Goal: Transaction & Acquisition: Purchase product/service

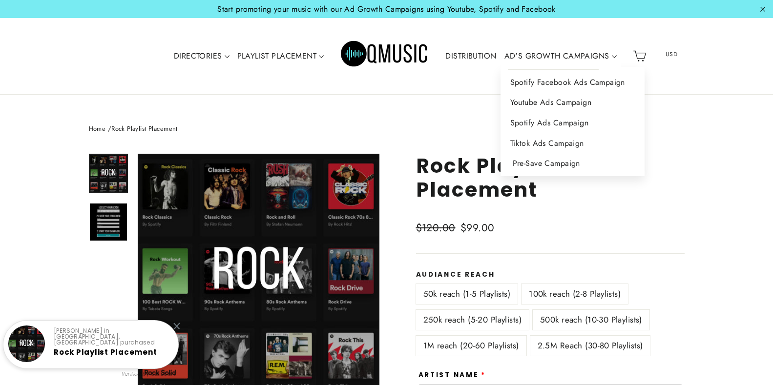
click at [550, 159] on link "Pre-Save Campaign" at bounding box center [572, 163] width 144 height 21
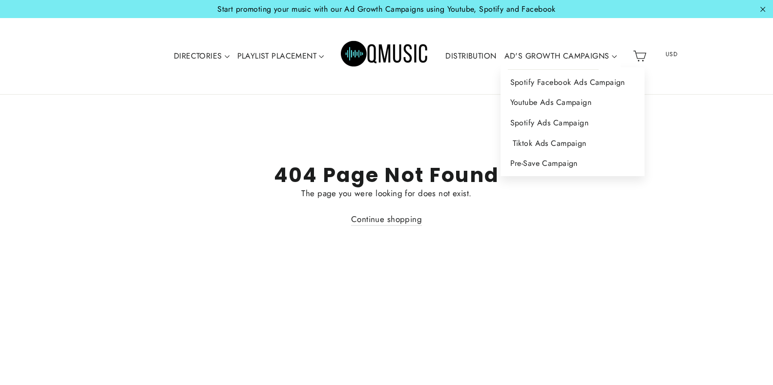
click at [568, 142] on link "Tiktok Ads Campaign" at bounding box center [572, 143] width 144 height 21
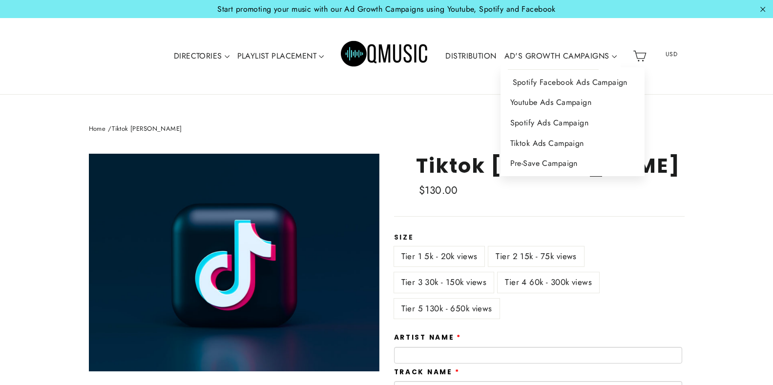
click at [581, 80] on link "Spotify Facebook Ads Campaign" at bounding box center [572, 82] width 144 height 21
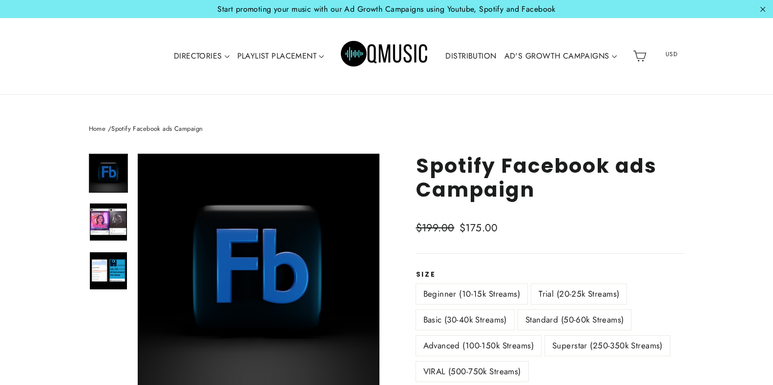
scroll to position [127, 0]
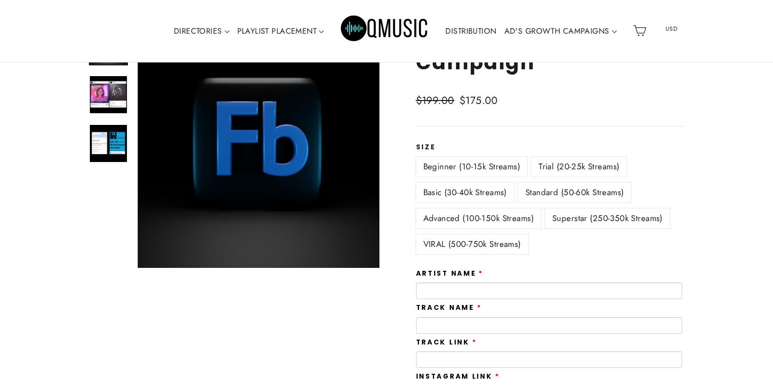
click at [581, 168] on label "Trial (20-25k Streams)" at bounding box center [578, 167] width 95 height 20
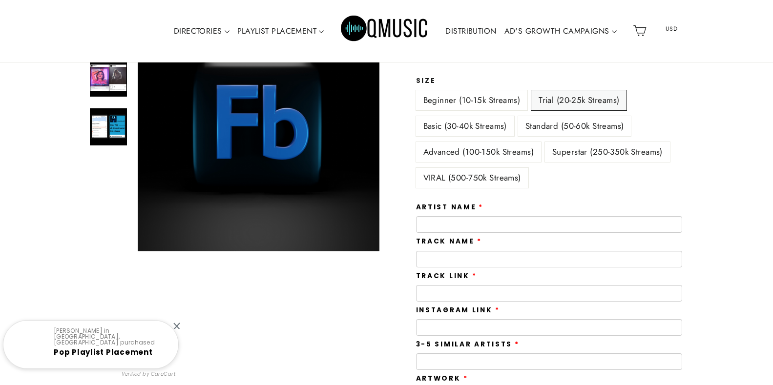
scroll to position [212, 0]
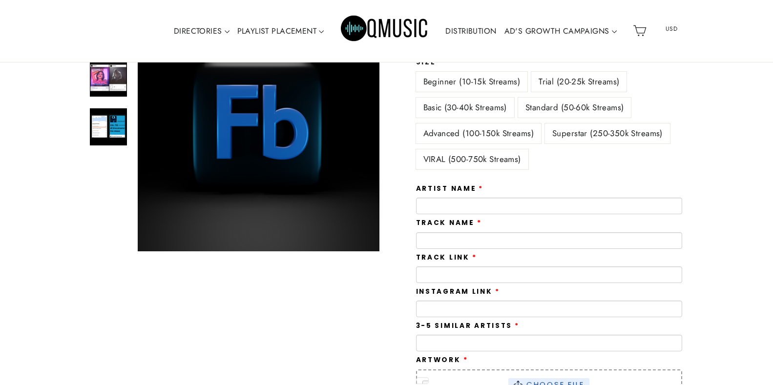
click at [603, 106] on label "Standard (50-60k Streams)" at bounding box center [574, 108] width 113 height 20
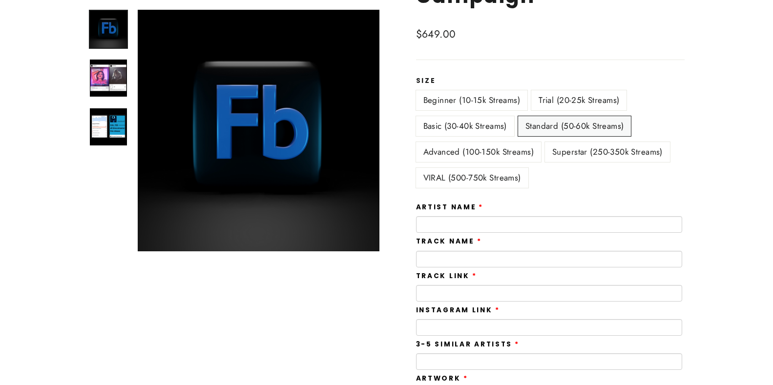
scroll to position [12, 0]
